Goal: Task Accomplishment & Management: Use online tool/utility

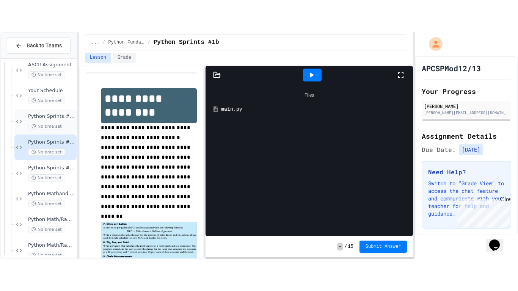
scroll to position [140, 0]
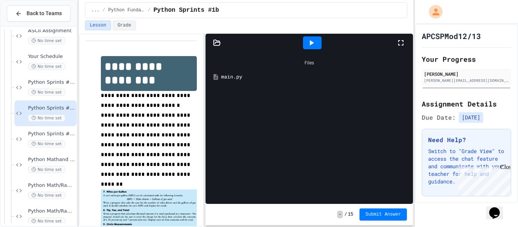
click at [401, 41] on icon at bounding box center [400, 42] width 9 height 9
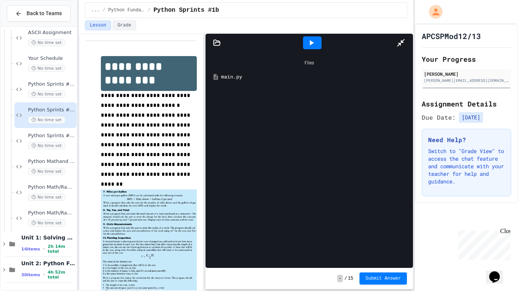
scroll to position [138, 0]
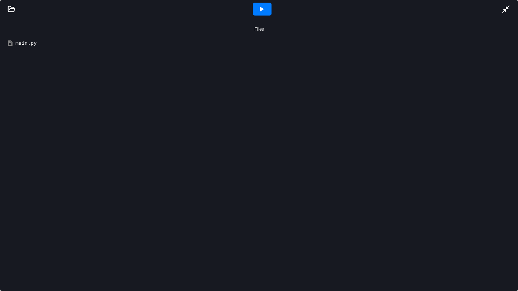
click at [501, 10] on icon at bounding box center [505, 9] width 9 height 9
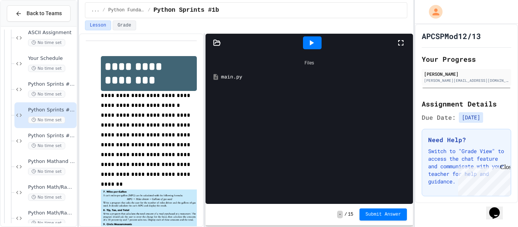
click at [241, 75] on div "main.py" at bounding box center [314, 77] width 187 height 8
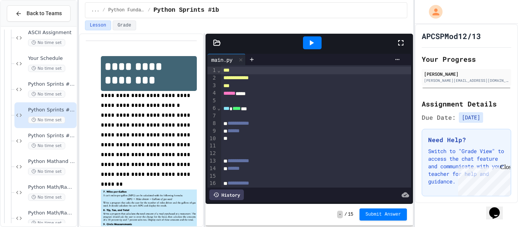
click at [401, 41] on icon at bounding box center [400, 42] width 9 height 9
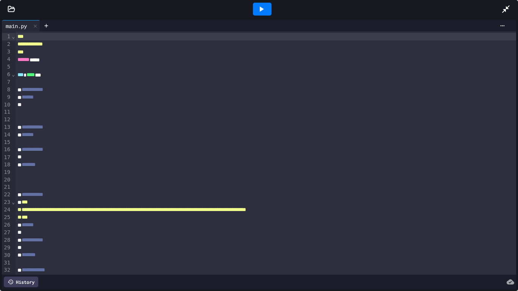
click at [401, 87] on div "**********" at bounding box center [265, 90] width 501 height 8
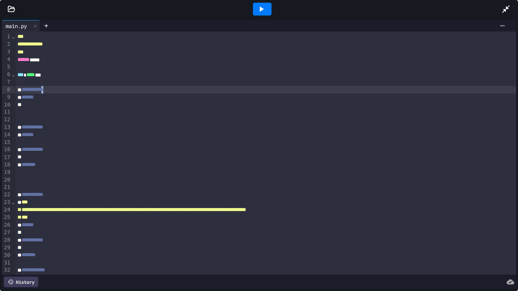
scroll to position [115, 0]
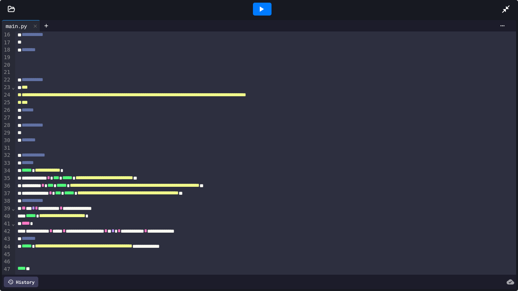
click at [199, 188] on span "**********" at bounding box center [135, 185] width 130 height 5
click at [163, 131] on div at bounding box center [265, 133] width 501 height 8
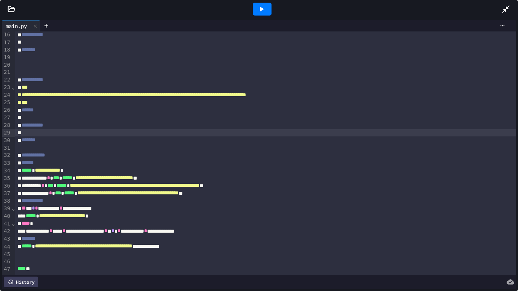
click at [125, 102] on div "***" at bounding box center [265, 103] width 501 height 8
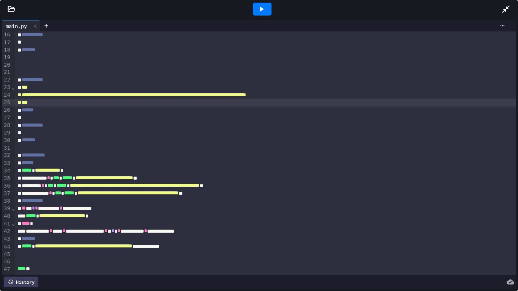
click at [111, 64] on div at bounding box center [265, 65] width 501 height 8
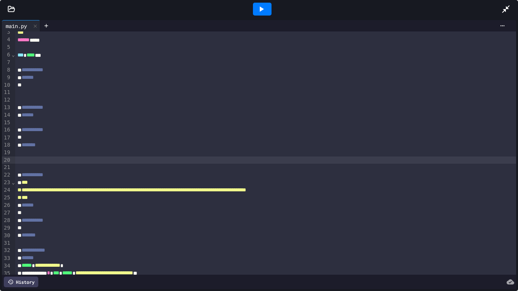
scroll to position [0, 0]
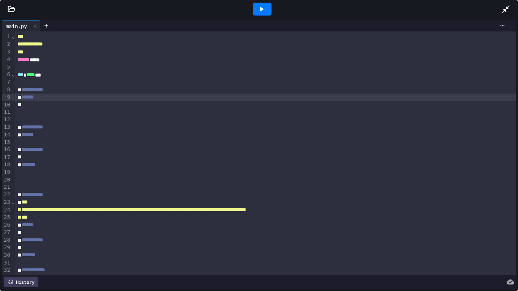
click at [94, 97] on div "******" at bounding box center [265, 98] width 501 height 8
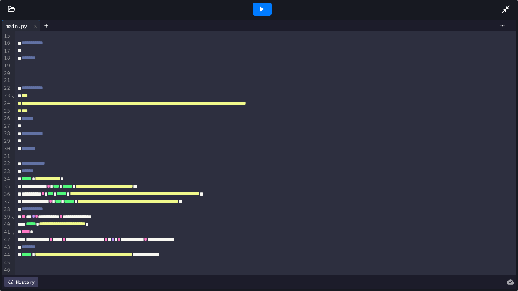
scroll to position [115, 0]
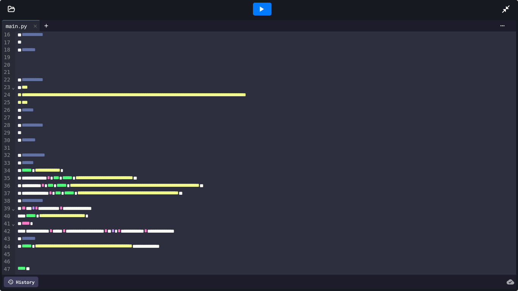
click at [263, 116] on div at bounding box center [265, 118] width 501 height 8
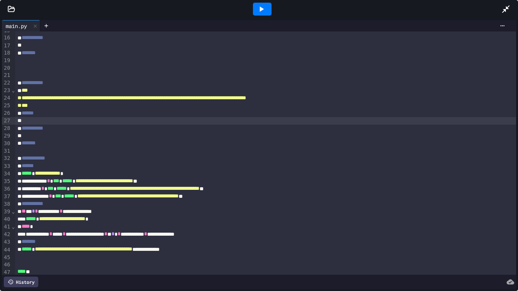
scroll to position [0, 0]
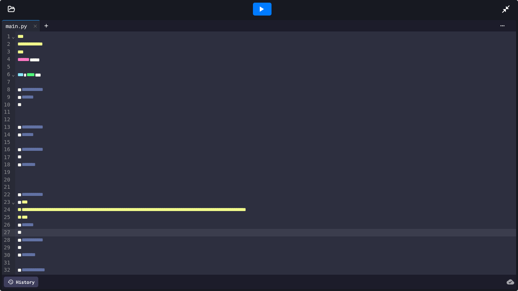
click at [199, 105] on div at bounding box center [265, 105] width 501 height 8
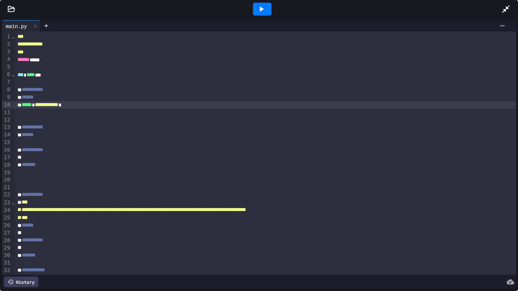
click at [139, 114] on div at bounding box center [265, 113] width 501 height 8
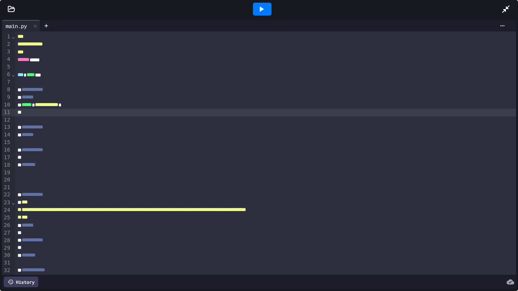
click at [499, 6] on div at bounding box center [262, 9] width 478 height 20
click at [502, 9] on icon at bounding box center [505, 9] width 9 height 9
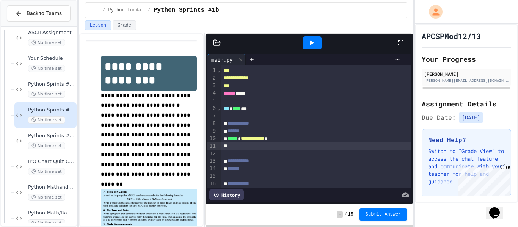
click at [506, 166] on div "Close" at bounding box center [504, 168] width 9 height 9
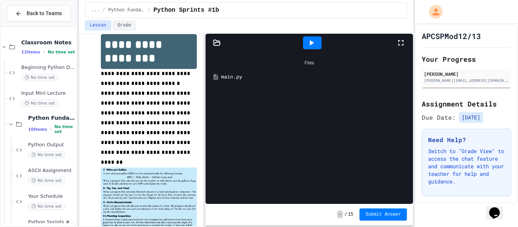
scroll to position [21, 0]
